Goal: Information Seeking & Learning: Learn about a topic

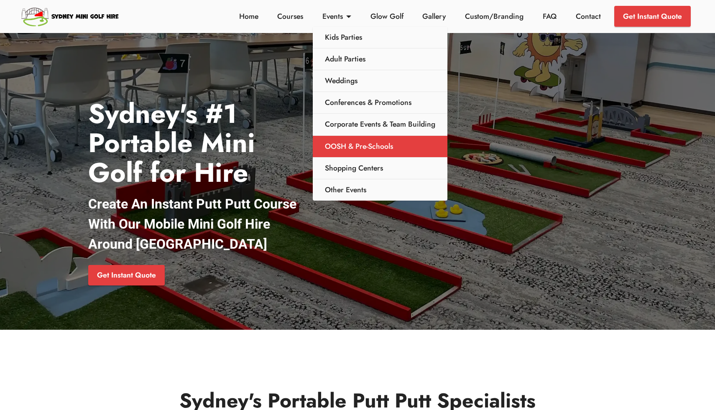
click at [349, 143] on link "OOSH & Pre-Schools" at bounding box center [380, 147] width 135 height 22
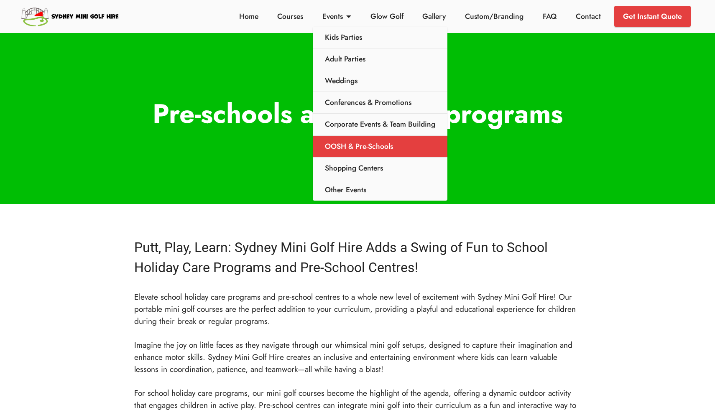
click at [358, 147] on link "OOSH & Pre-Schools" at bounding box center [380, 147] width 135 height 22
click at [351, 148] on link "OOSH & Pre-Schools" at bounding box center [380, 147] width 135 height 22
